Goal: Task Accomplishment & Management: Manage account settings

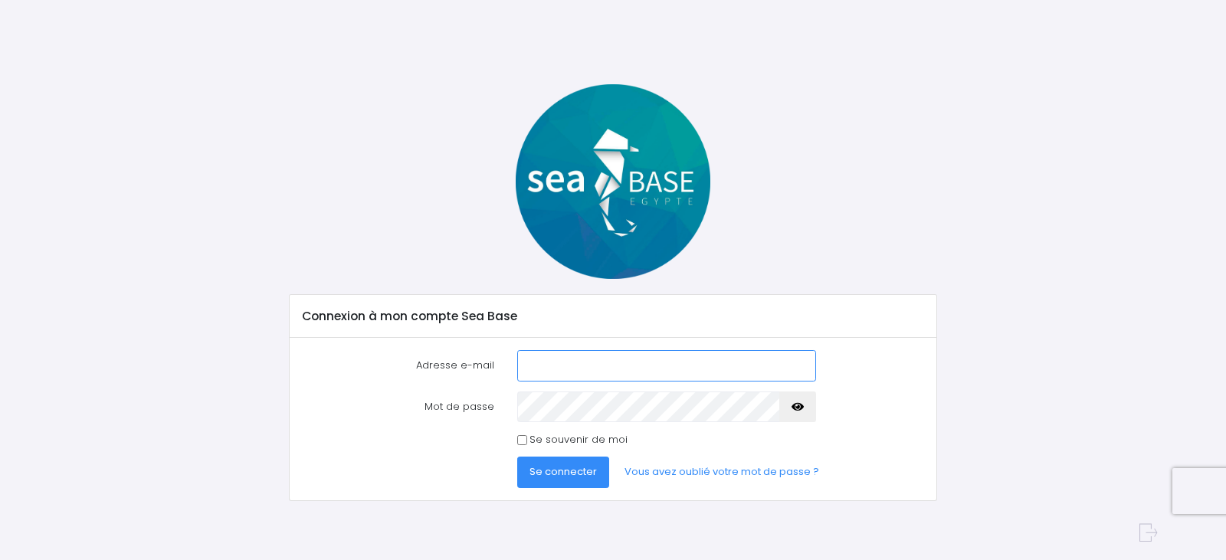
click at [536, 369] on input "Adresse e-mail" at bounding box center [666, 365] width 299 height 31
type input "[PERSON_NAME][EMAIL_ADDRESS][DOMAIN_NAME]"
click at [521, 439] on input "Se souvenir de moi" at bounding box center [522, 440] width 10 height 10
checkbox input "true"
click at [553, 473] on span "Se connecter" at bounding box center [563, 471] width 67 height 15
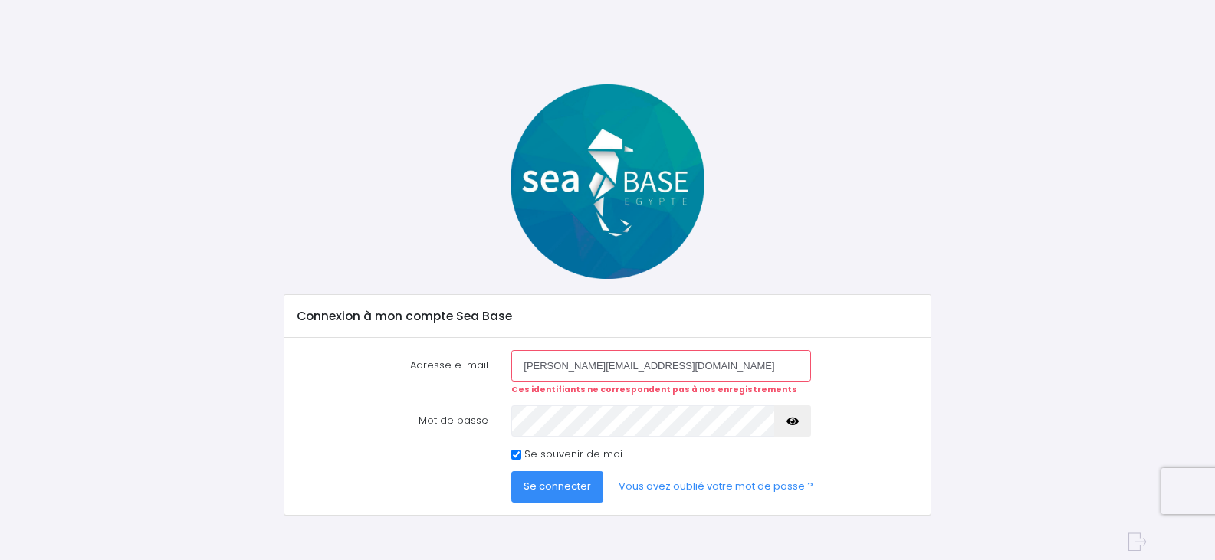
drag, startPoint x: 615, startPoint y: 366, endPoint x: 526, endPoint y: 363, distance: 89.7
click at [526, 363] on input "[PERSON_NAME][EMAIL_ADDRESS][DOMAIN_NAME]" at bounding box center [660, 365] width 299 height 31
